Goal: Information Seeking & Learning: Learn about a topic

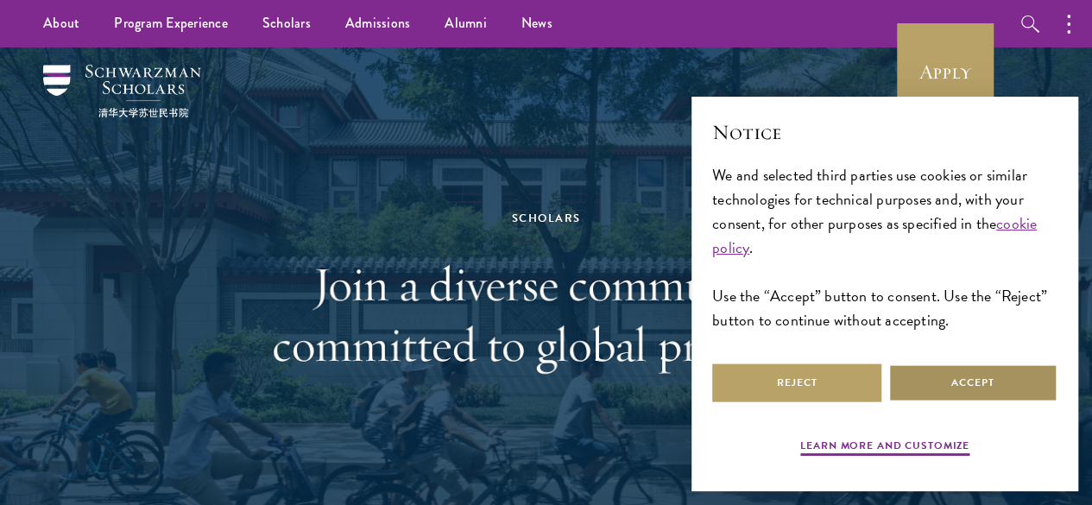
click at [946, 378] on button "Accept" at bounding box center [972, 382] width 169 height 39
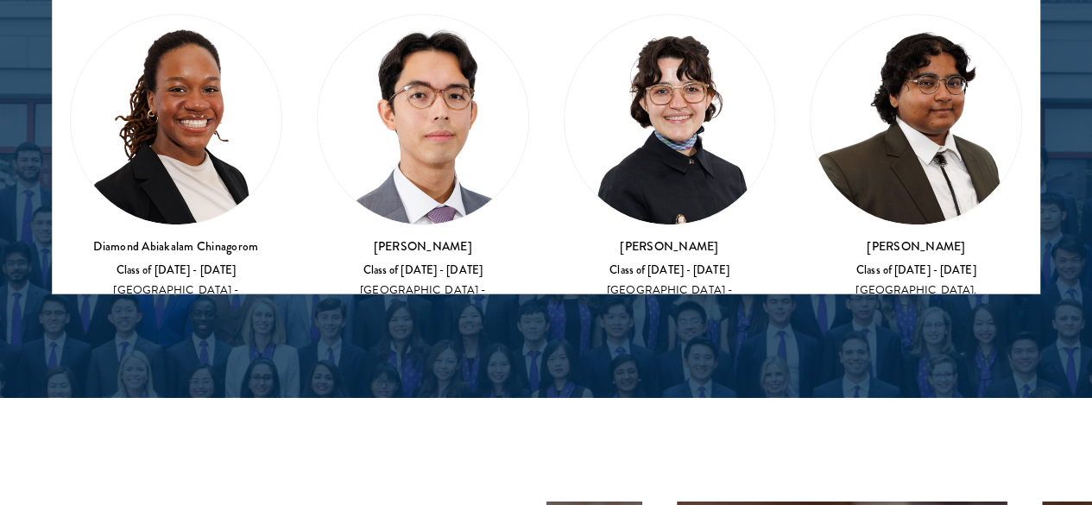
scroll to position [242, 0]
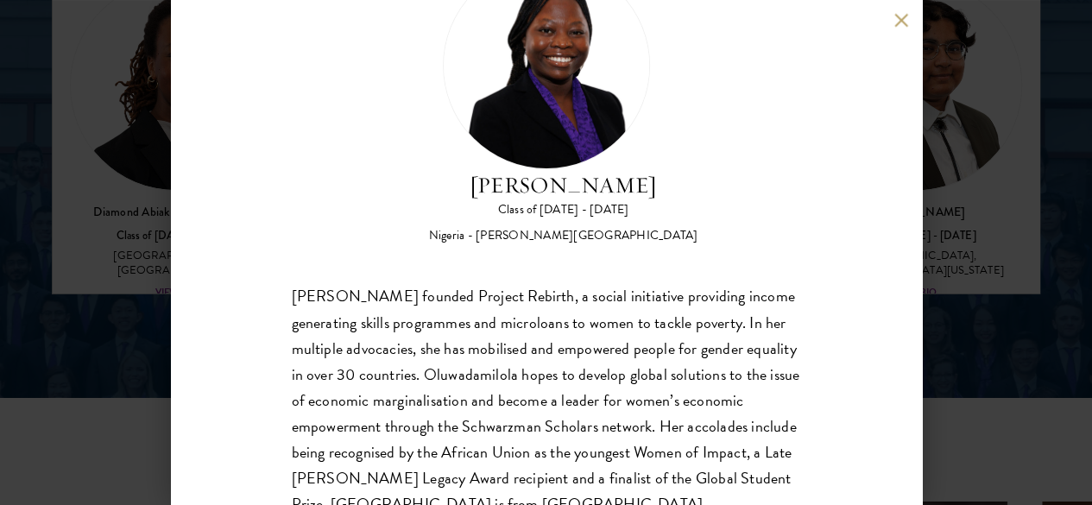
scroll to position [129, 0]
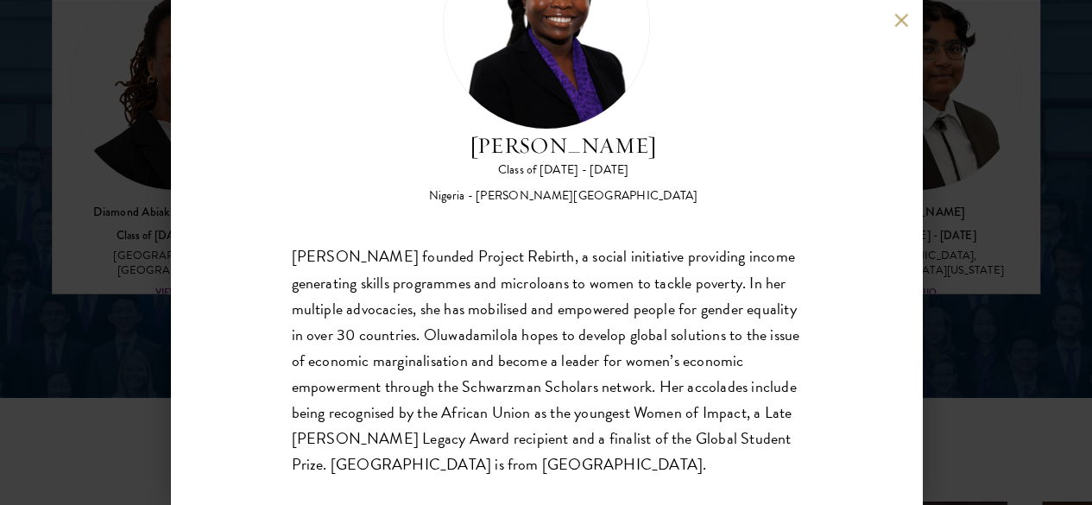
click at [895, 31] on div "[PERSON_NAME] Class of [DATE] - [DATE] [GEOGRAPHIC_DATA] - [PERSON_NAME][GEOGRA…" at bounding box center [546, 252] width 751 height 505
click at [905, 24] on button at bounding box center [901, 20] width 15 height 15
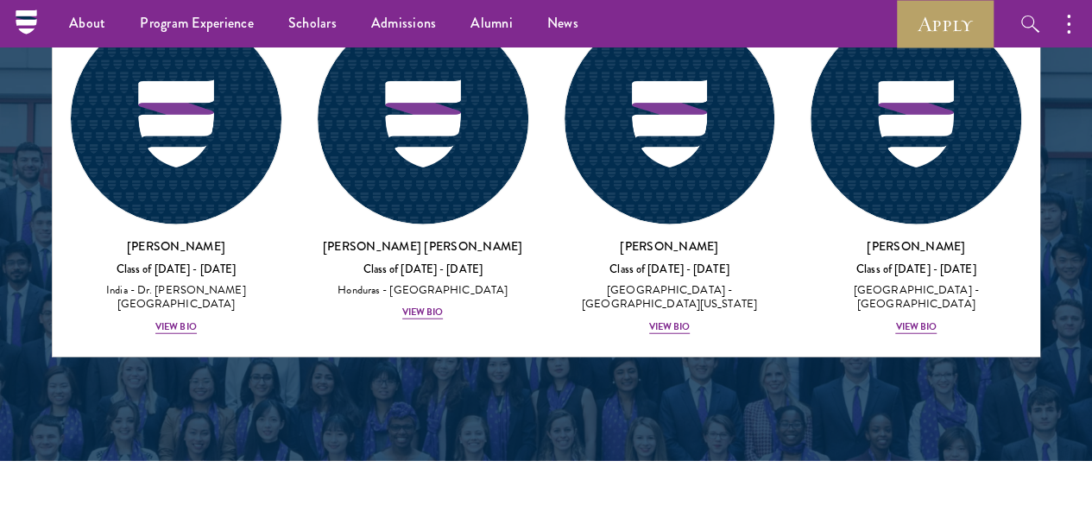
scroll to position [5156, 0]
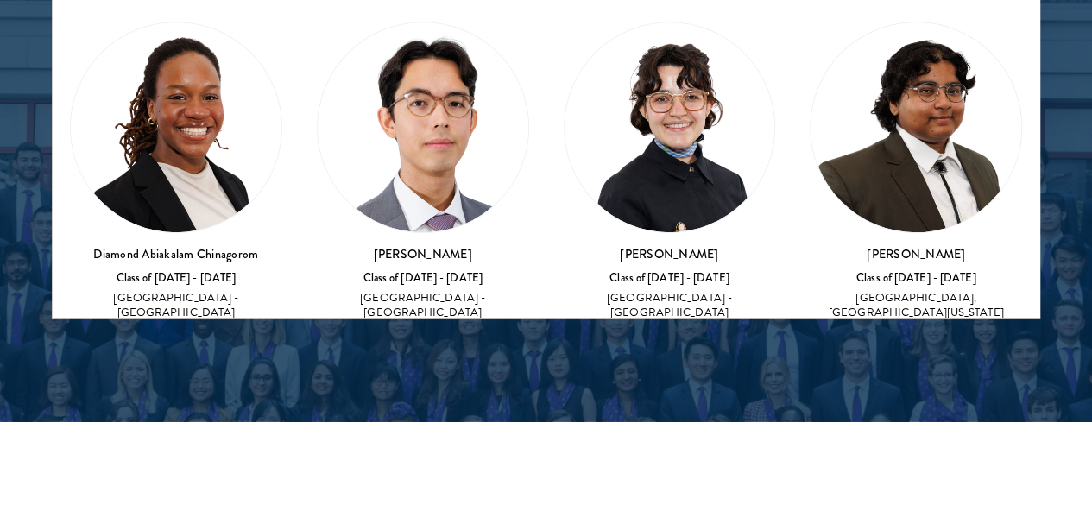
scroll to position [230, 0]
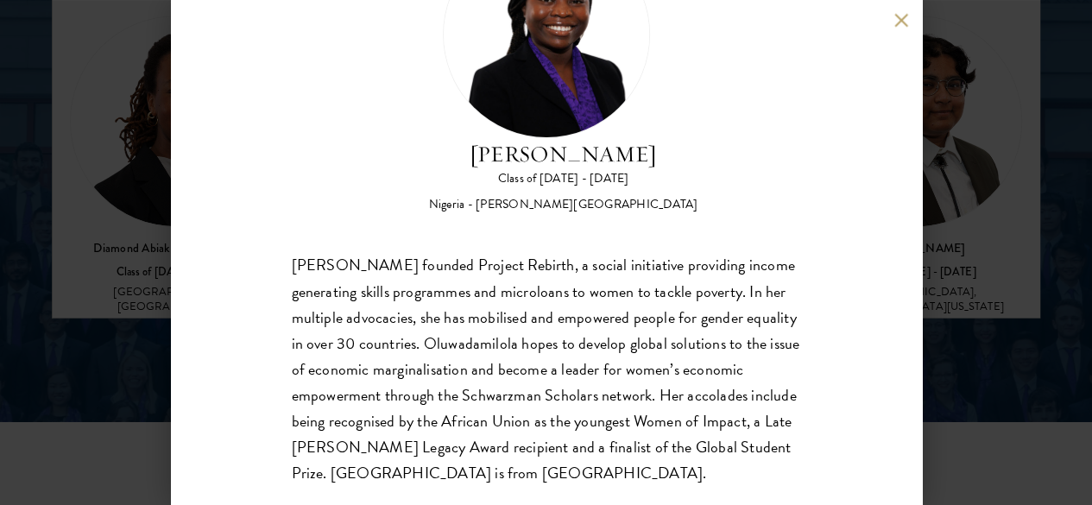
scroll to position [129, 0]
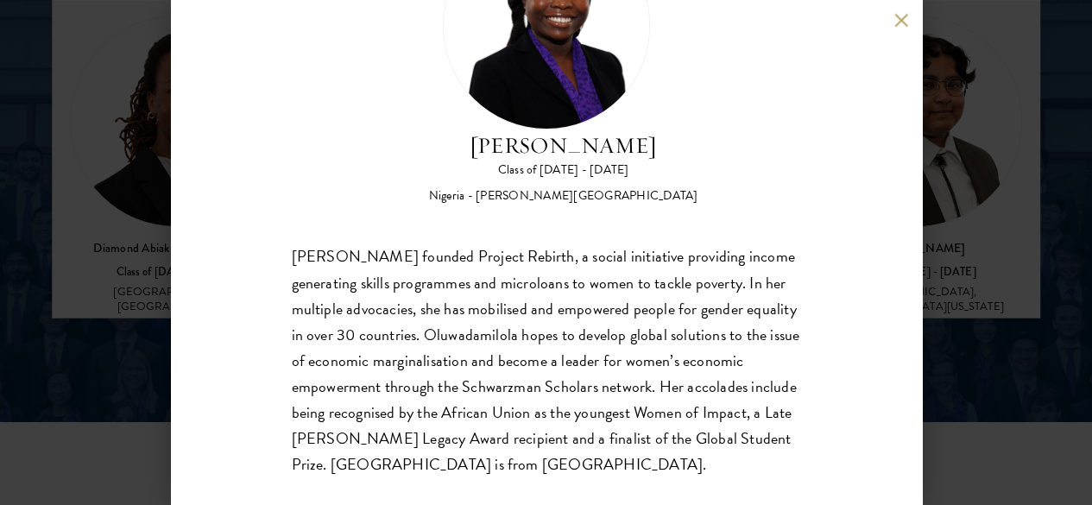
click at [901, 15] on button at bounding box center [901, 20] width 15 height 15
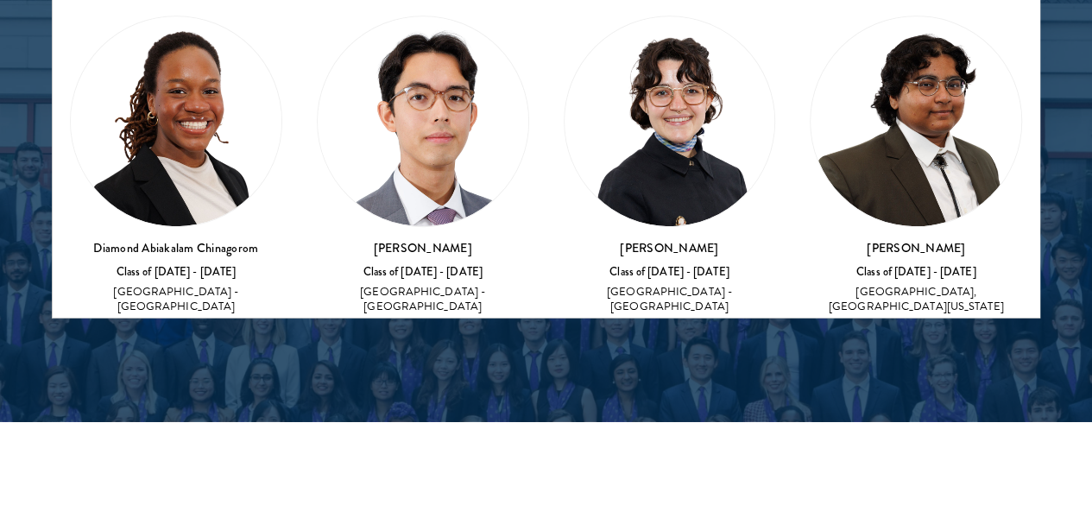
scroll to position [2423, 0]
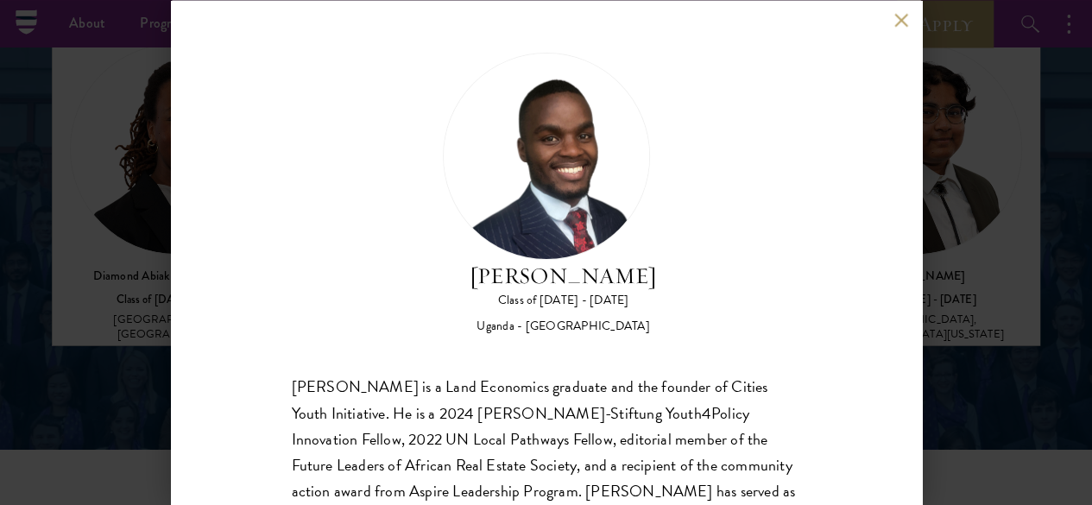
click at [904, 22] on button at bounding box center [901, 20] width 15 height 15
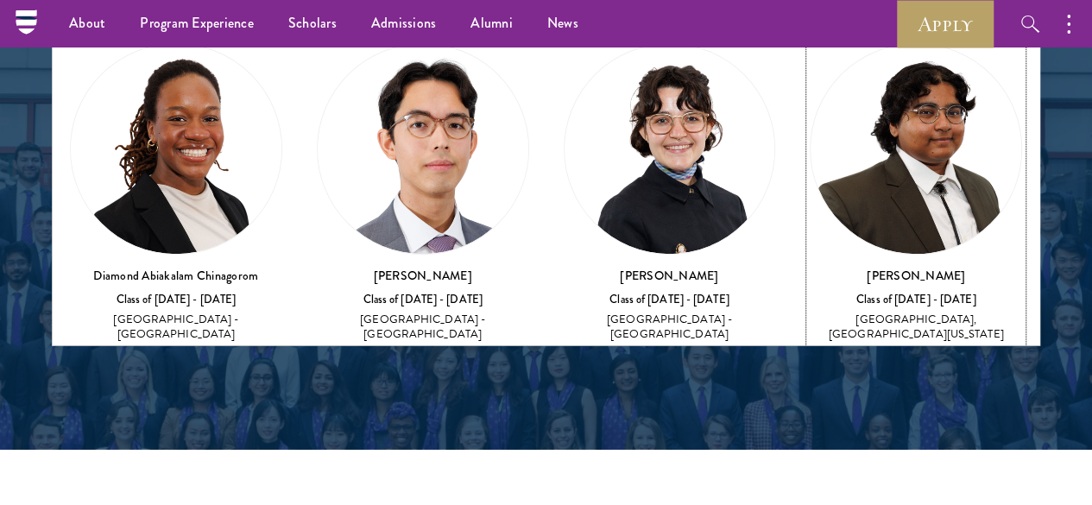
click at [895, 350] on div "View Bio" at bounding box center [915, 357] width 41 height 14
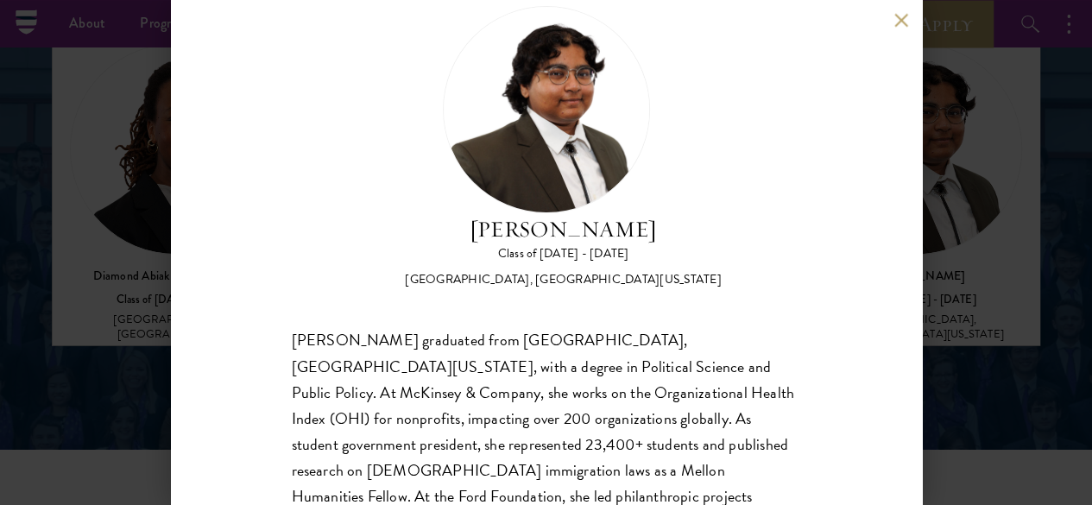
scroll to position [33, 0]
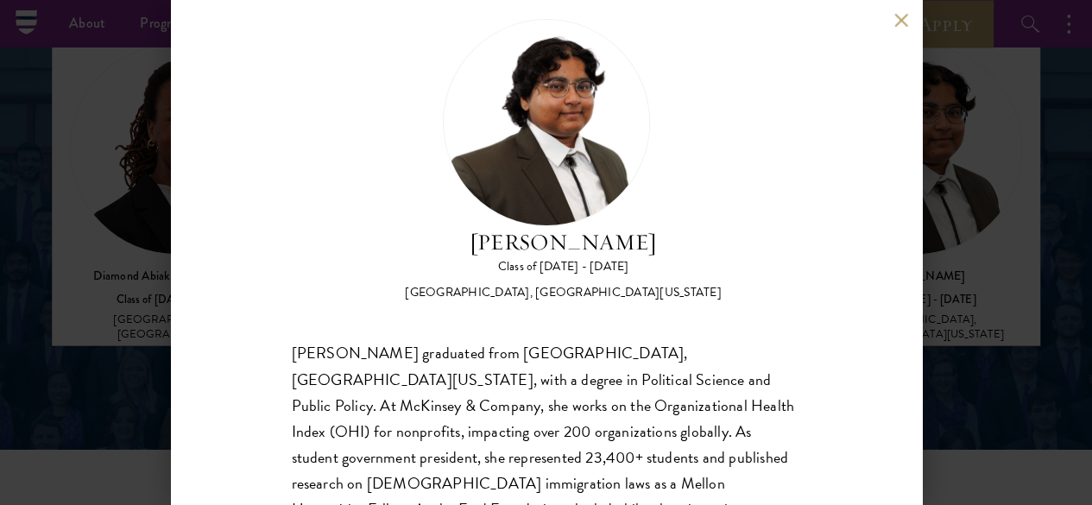
click at [901, 16] on button at bounding box center [901, 20] width 15 height 15
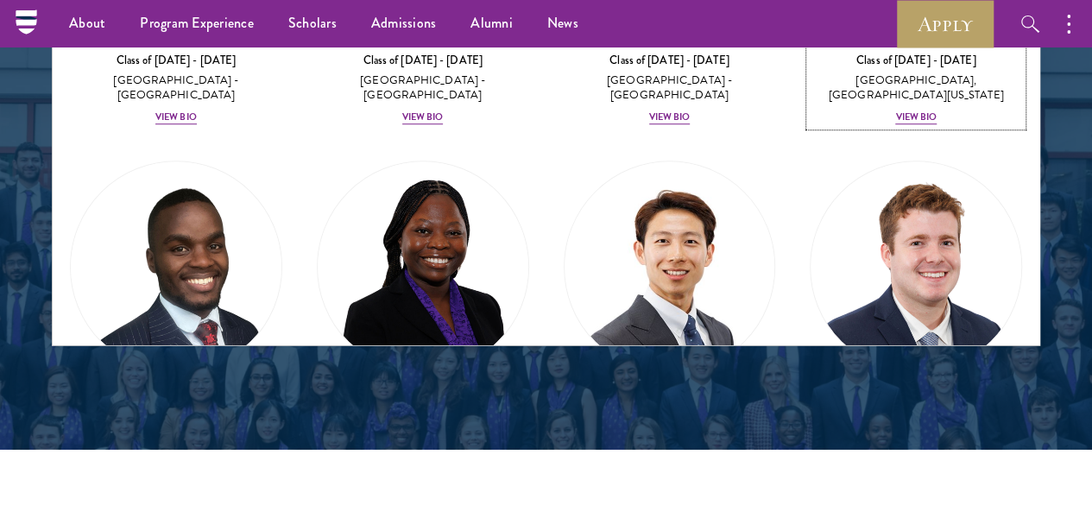
scroll to position [506, 0]
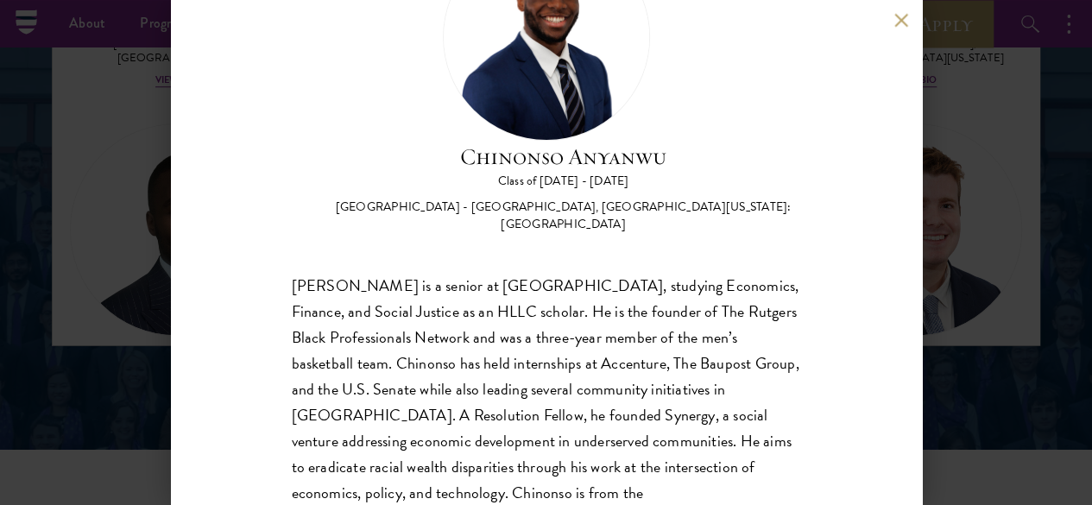
scroll to position [121, 0]
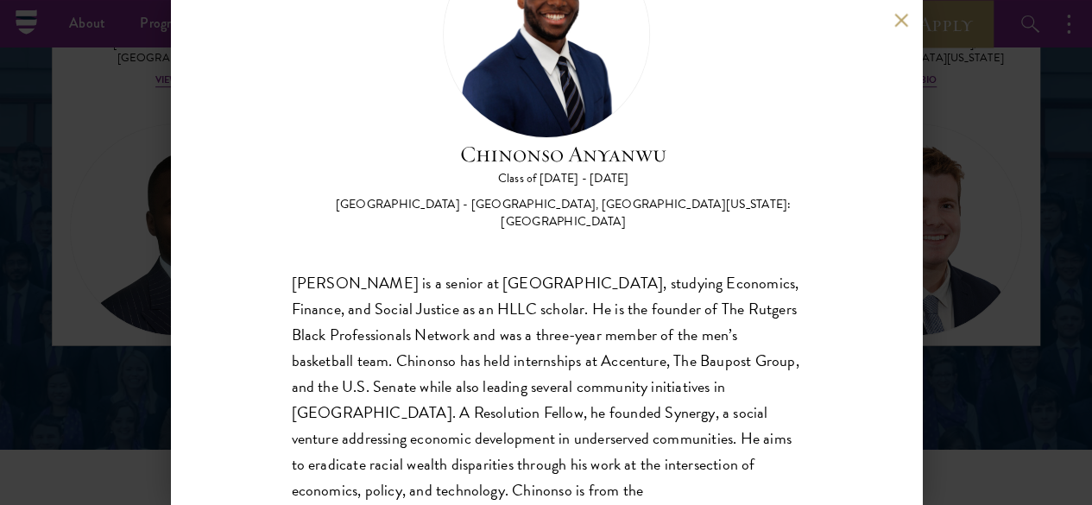
click at [907, 16] on button at bounding box center [901, 20] width 15 height 15
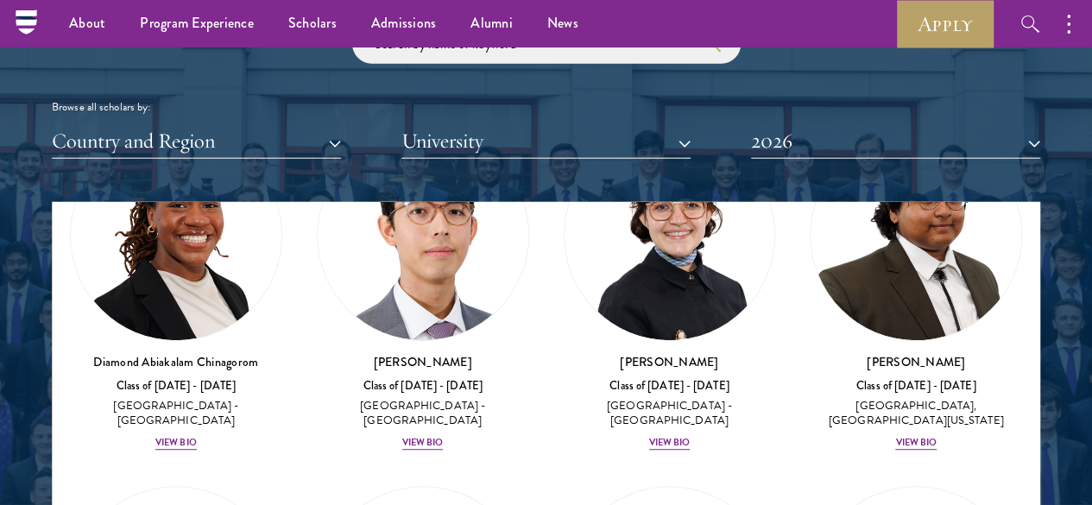
scroll to position [1958, 0]
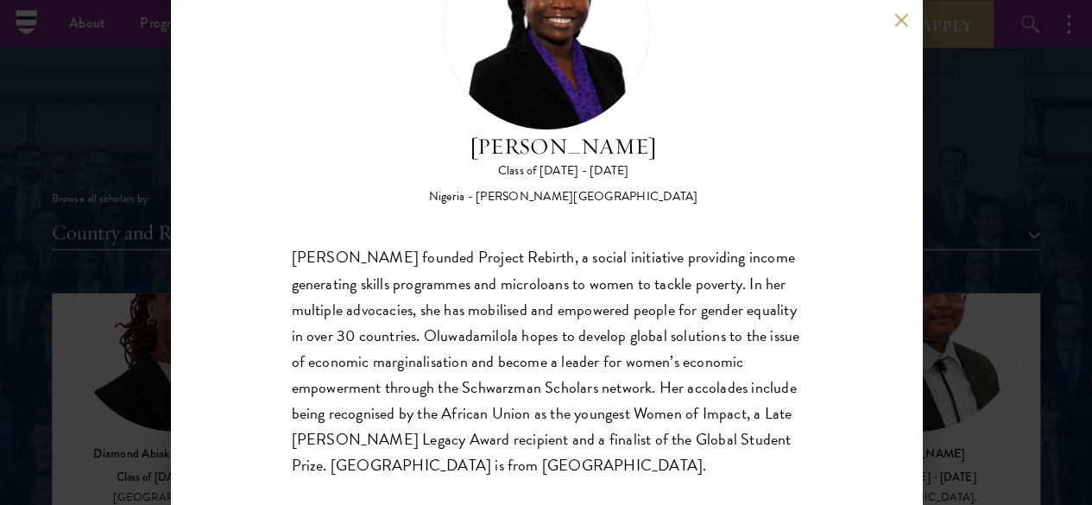
scroll to position [129, 0]
click at [901, 20] on button at bounding box center [901, 20] width 15 height 15
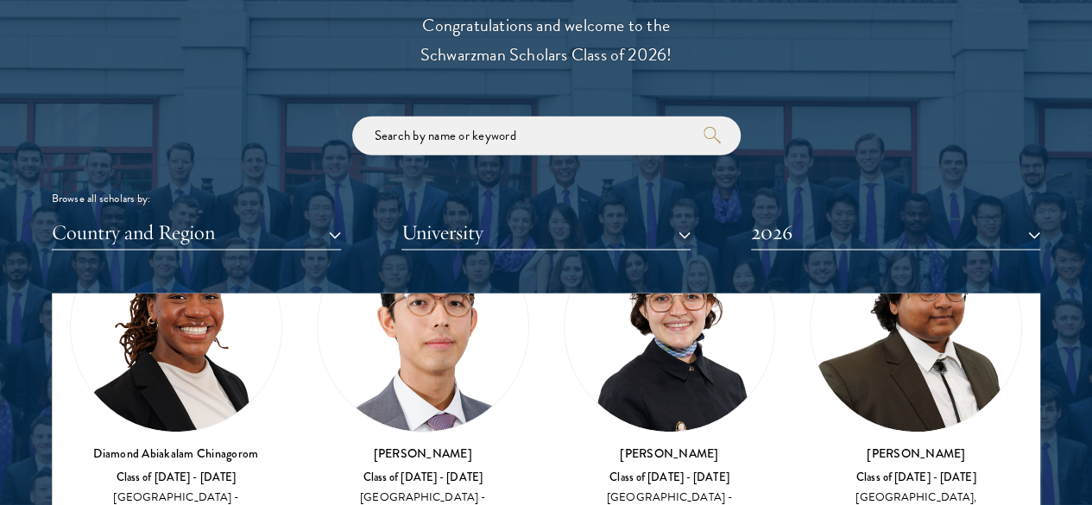
scroll to position [1989, 0]
